Goal: Task Accomplishment & Management: Use online tool/utility

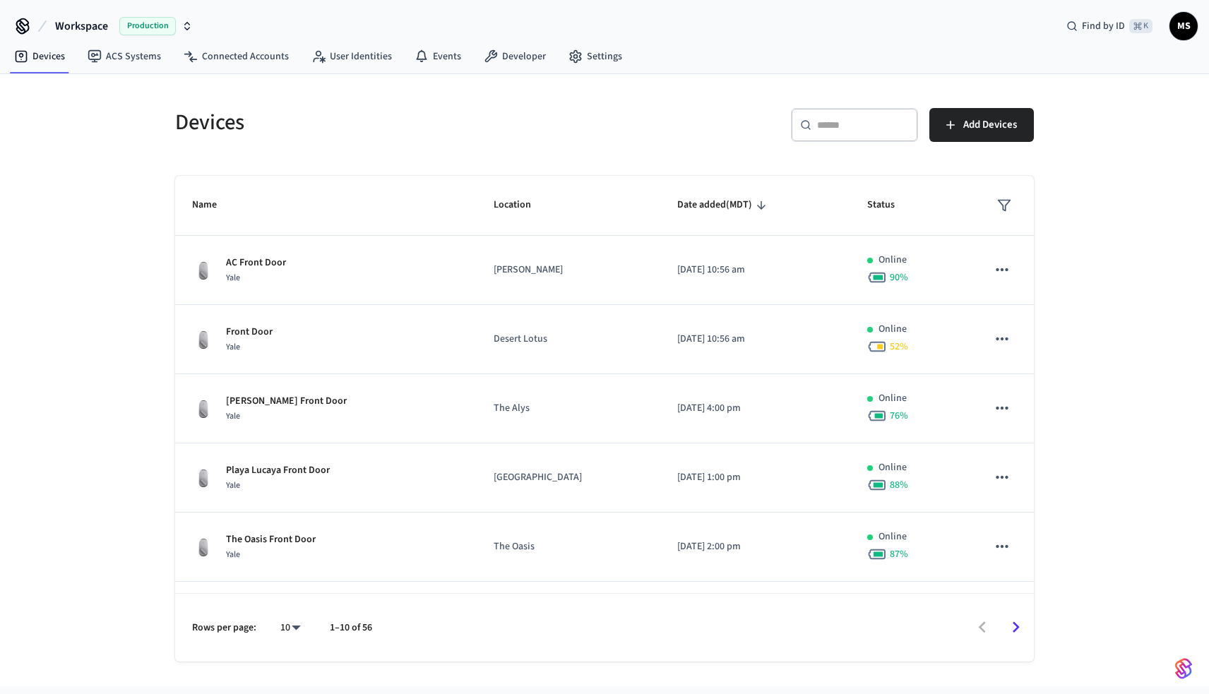
click at [813, 124] on div "​ ​" at bounding box center [854, 125] width 127 height 34
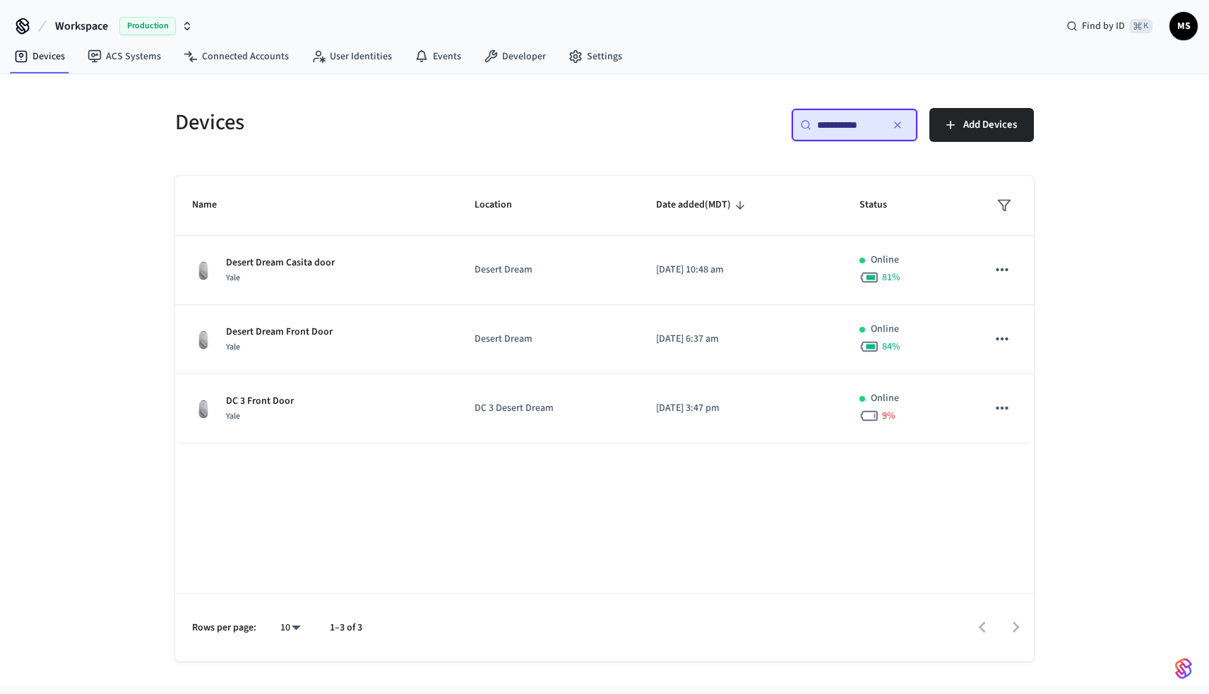
type input "**********"
